Goal: Feedback & Contribution: Leave review/rating

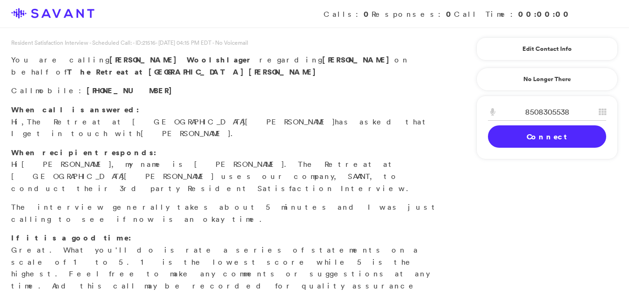
click at [526, 133] on link "Connect" at bounding box center [547, 136] width 118 height 22
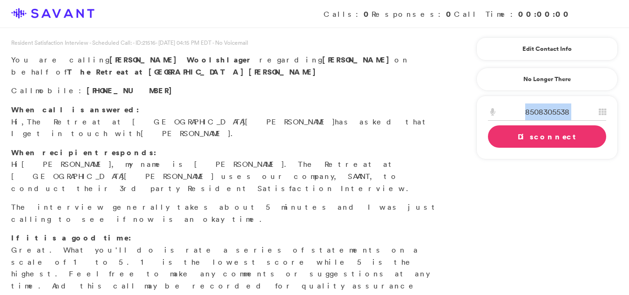
drag, startPoint x: 526, startPoint y: 133, endPoint x: 544, endPoint y: 122, distance: 21.2
click at [544, 122] on div "8508305538 1 2 A B C 3 D E F 4 G H I 5 J K L 6 M N O 7 P Q R S 8 T U V 9 W X Y …" at bounding box center [547, 127] width 142 height 64
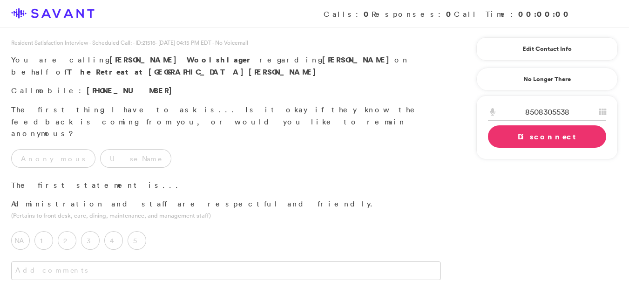
click at [105, 140] on div "Anonymous Use Name" at bounding box center [226, 156] width 452 height 33
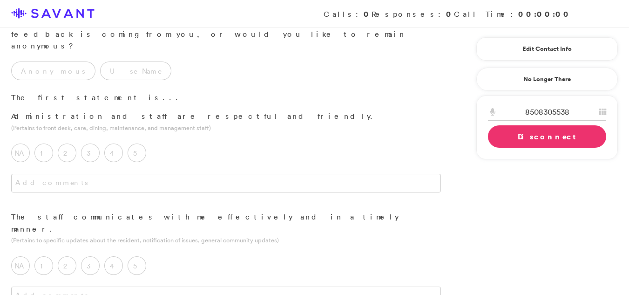
scroll to position [79, 0]
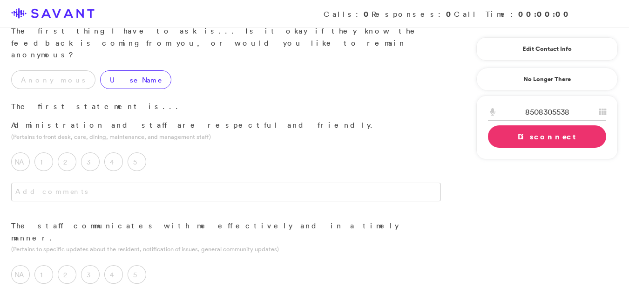
click at [100, 70] on label "Use Name" at bounding box center [135, 79] width 71 height 19
click at [136, 152] on label "5" at bounding box center [137, 161] width 19 height 19
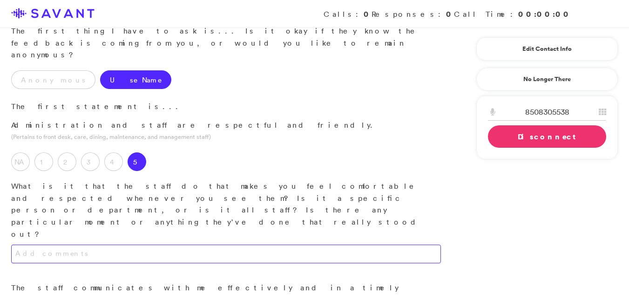
click at [156, 244] on textarea at bounding box center [226, 253] width 430 height 19
click at [162, 244] on textarea "They are friednly and they know my name and they help me with whatever I need." at bounding box center [226, 253] width 430 height 19
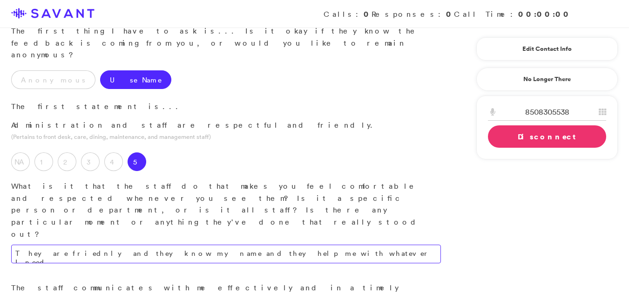
click at [293, 244] on textarea "They are friednly and they know my name and they help me with whatever I need." at bounding box center [226, 253] width 430 height 19
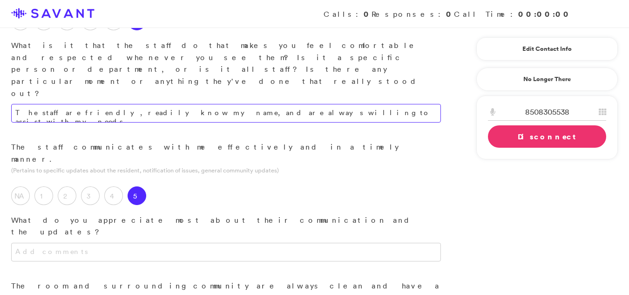
scroll to position [226, 0]
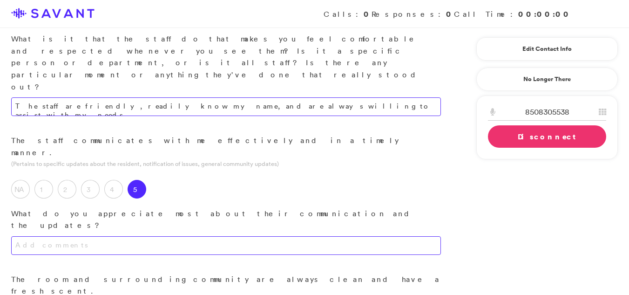
type textarea "The staff are friendly, readily know my name, and are always willing to assist …"
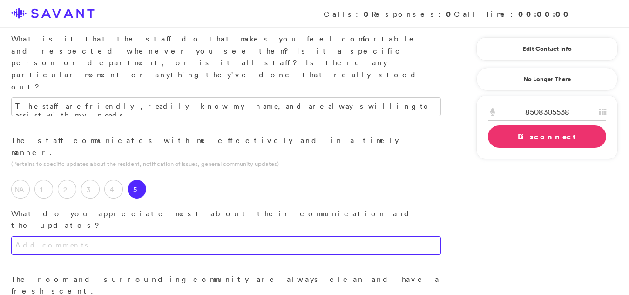
click at [172, 236] on textarea at bounding box center [226, 245] width 430 height 19
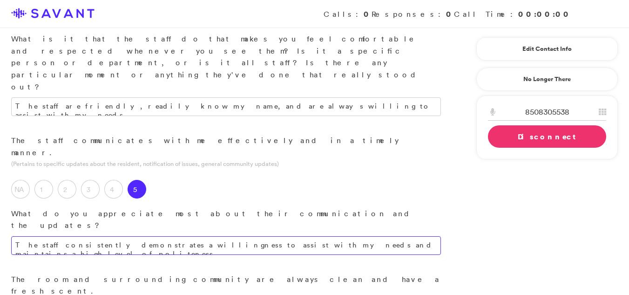
type textarea "The staff consistently demonstrates a willingness to assist with my needs and m…"
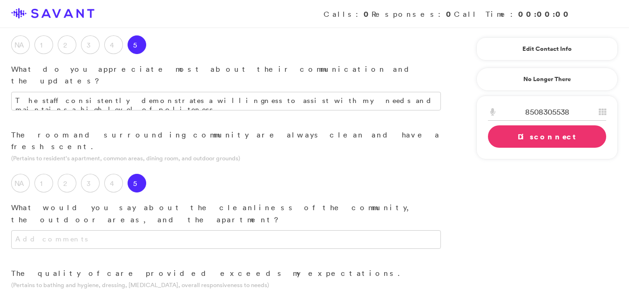
scroll to position [372, 0]
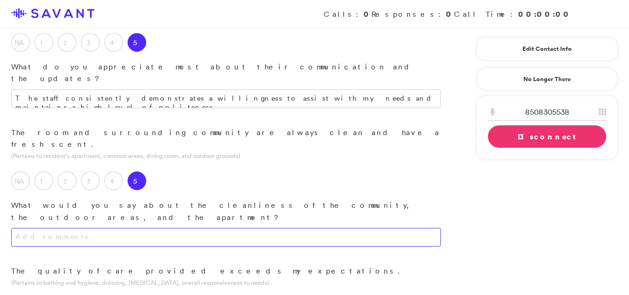
click at [374, 228] on textarea at bounding box center [226, 237] width 430 height 19
type textarea "The outdoor areas are well-maintained and present a clean appearance."
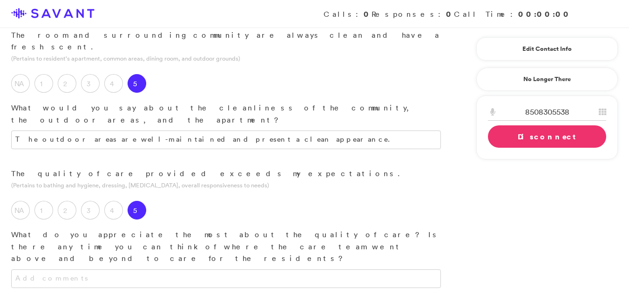
scroll to position [474, 0]
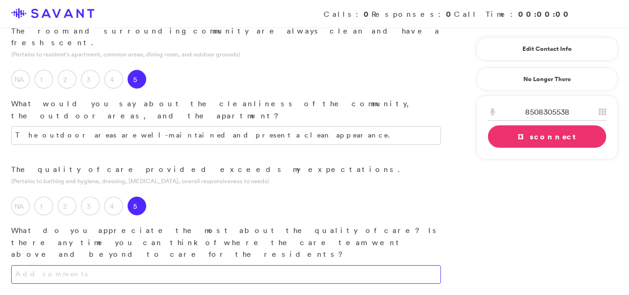
click at [257, 265] on textarea at bounding box center [226, 274] width 430 height 19
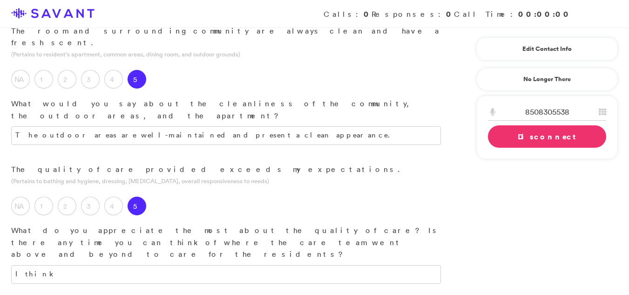
click at [74, 265] on div "I think" at bounding box center [226, 283] width 452 height 37
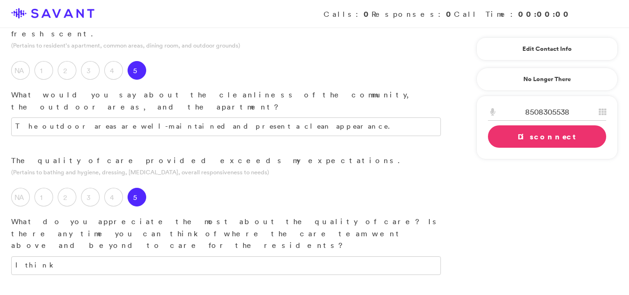
scroll to position [478, 0]
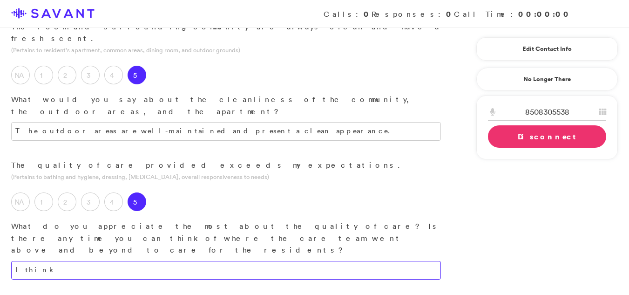
click at [74, 261] on textarea "I think" at bounding box center [226, 270] width 430 height 19
type textarea "I think they are great in the areas of care."
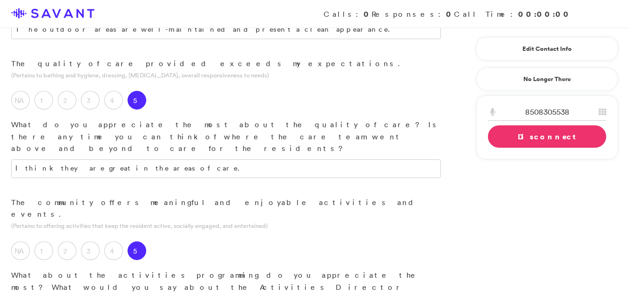
scroll to position [582, 0]
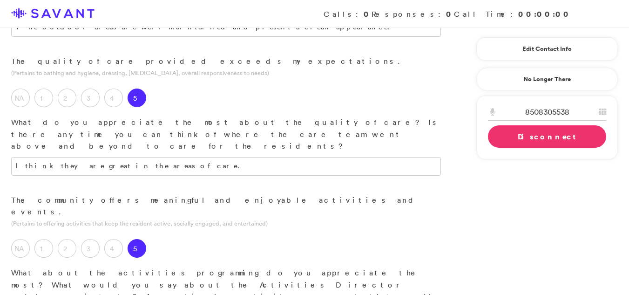
type textarea "While my time at the community has been brief, my involvement has been limited."
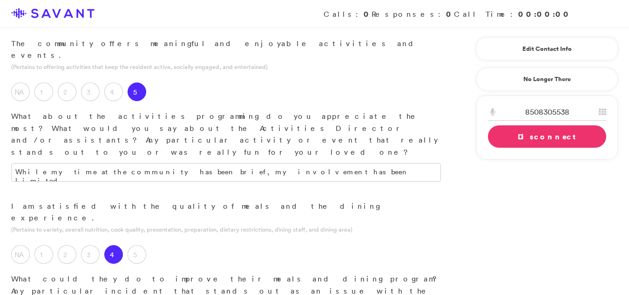
scroll to position [741, 0]
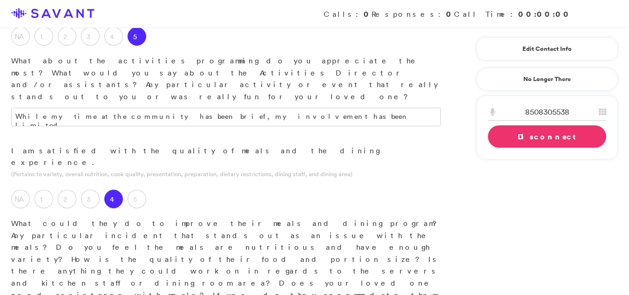
scroll to position [795, 0]
type textarea "The meal are just not to my liking."
drag, startPoint x: 143, startPoint y: 251, endPoint x: 45, endPoint y: 252, distance: 97.8
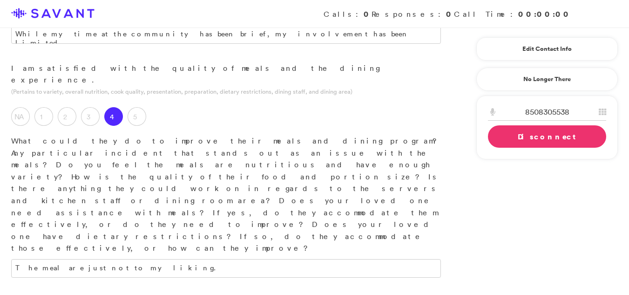
scroll to position [991, 0]
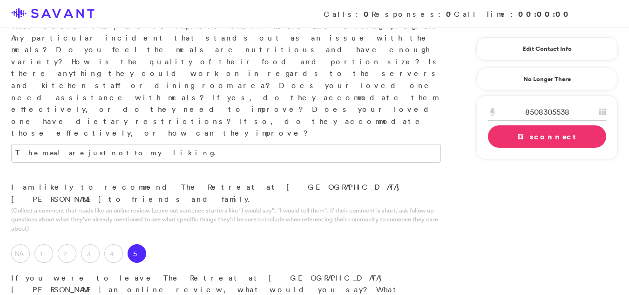
type textarea "The community here is great and im happy that I chose this place"
type textarea "It"
type textarea "They need to respond to calls quicker and I have had wait for hours to get help…"
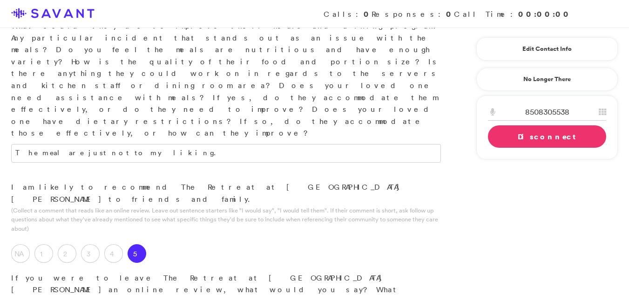
click at [512, 142] on link "Disconnect" at bounding box center [547, 136] width 118 height 22
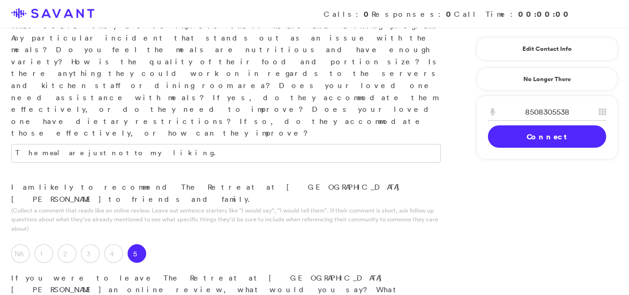
drag, startPoint x: 249, startPoint y: 81, endPoint x: 236, endPoint y: 61, distance: 23.9
type textarea "The community is excellent, and I am pleased with my decision to reside here."
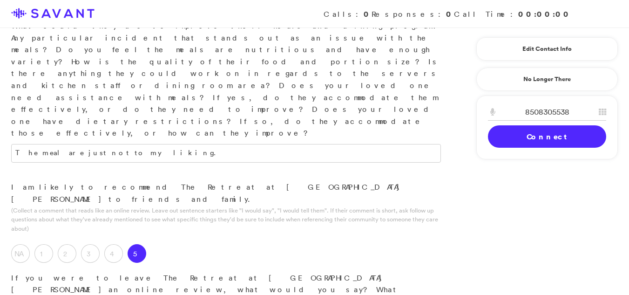
type textarea "The response time to calls could be improved; there have been instances where I…"
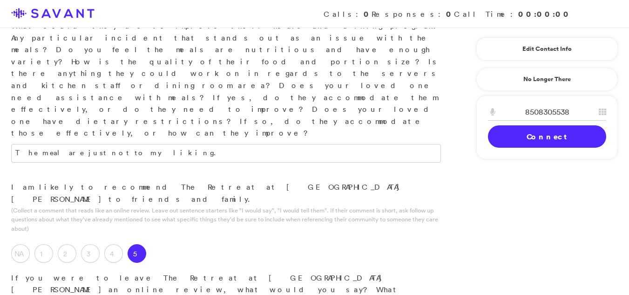
drag, startPoint x: 202, startPoint y: 108, endPoint x: 192, endPoint y: 114, distance: 12.1
type textarea "I am very pleased with the community; however, my tenure here has only recently…"
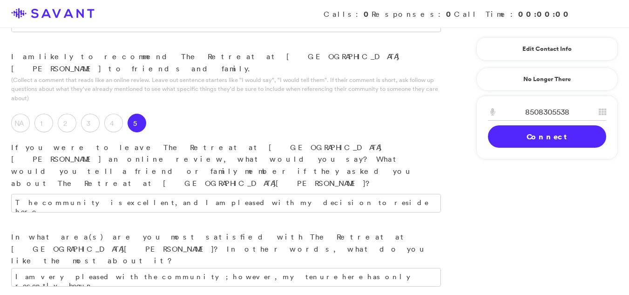
scroll to position [1128, 0]
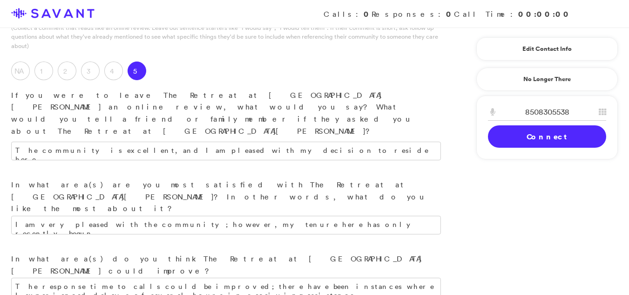
scroll to position [1178, 0]
